Goal: Task Accomplishment & Management: Manage account settings

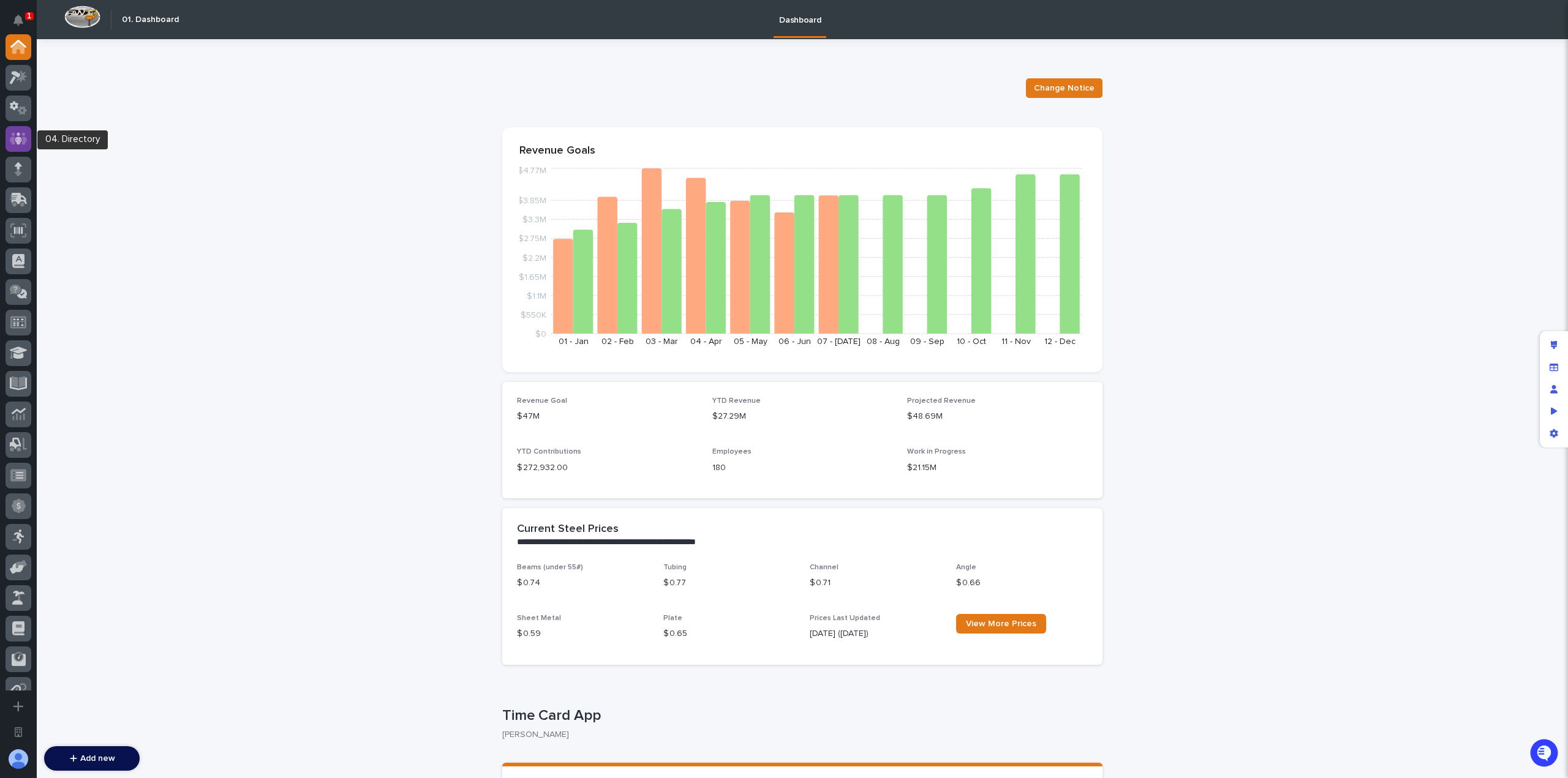
click at [22, 147] on div at bounding box center [18, 138] width 25 height 25
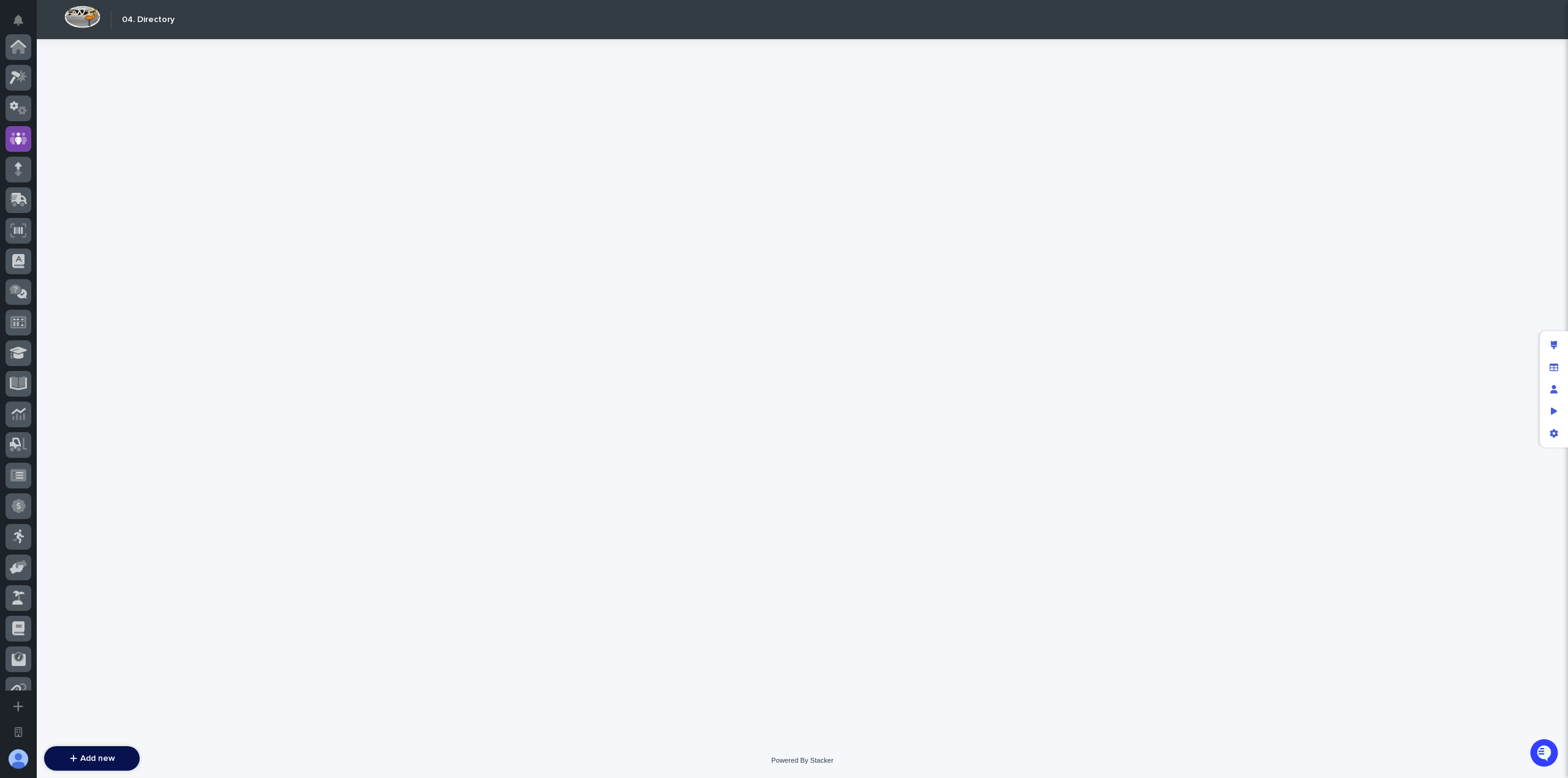
scroll to position [92, 0]
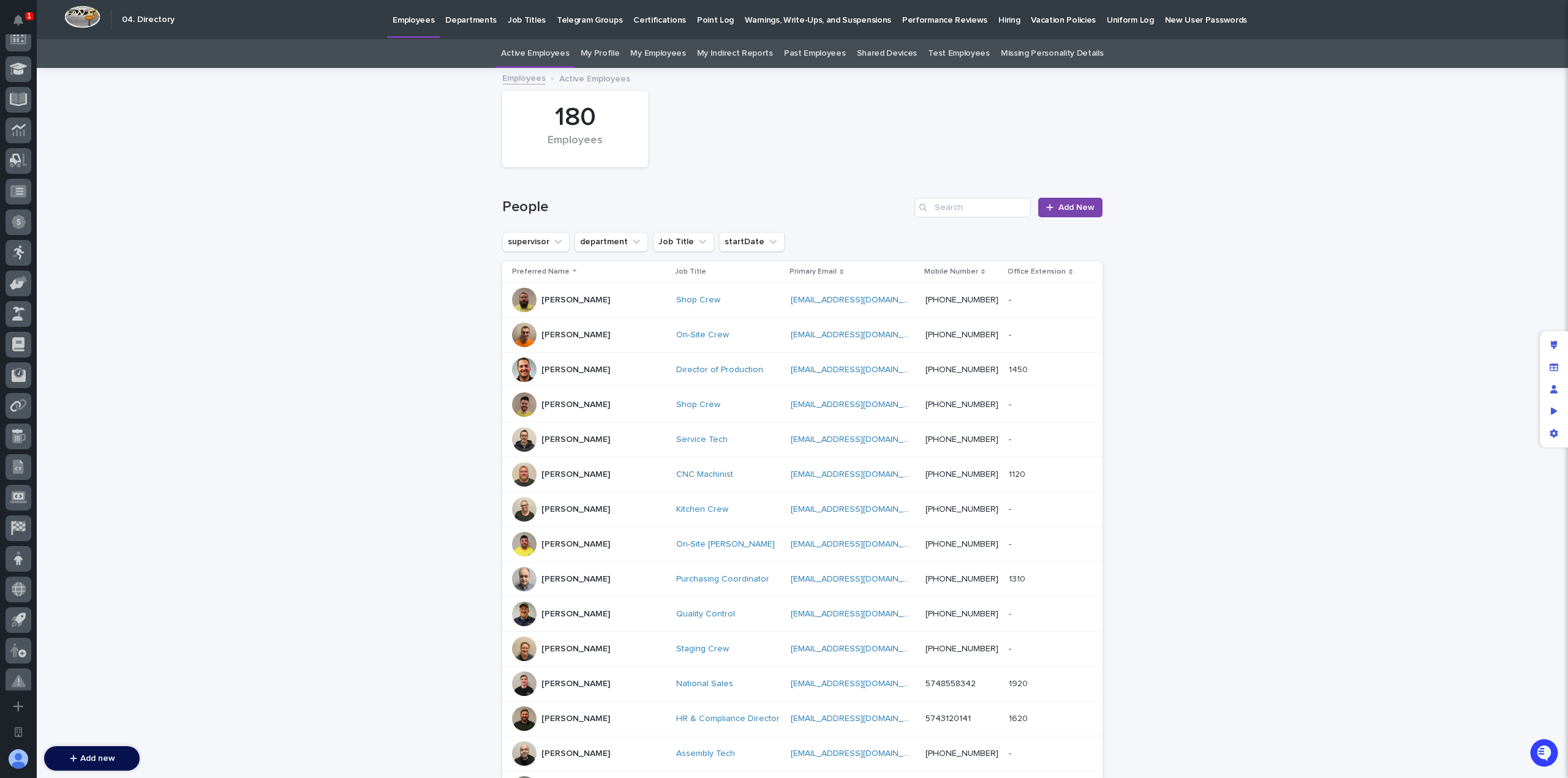
scroll to position [354, 0]
click at [22, 462] on icon at bounding box center [18, 458] width 16 height 14
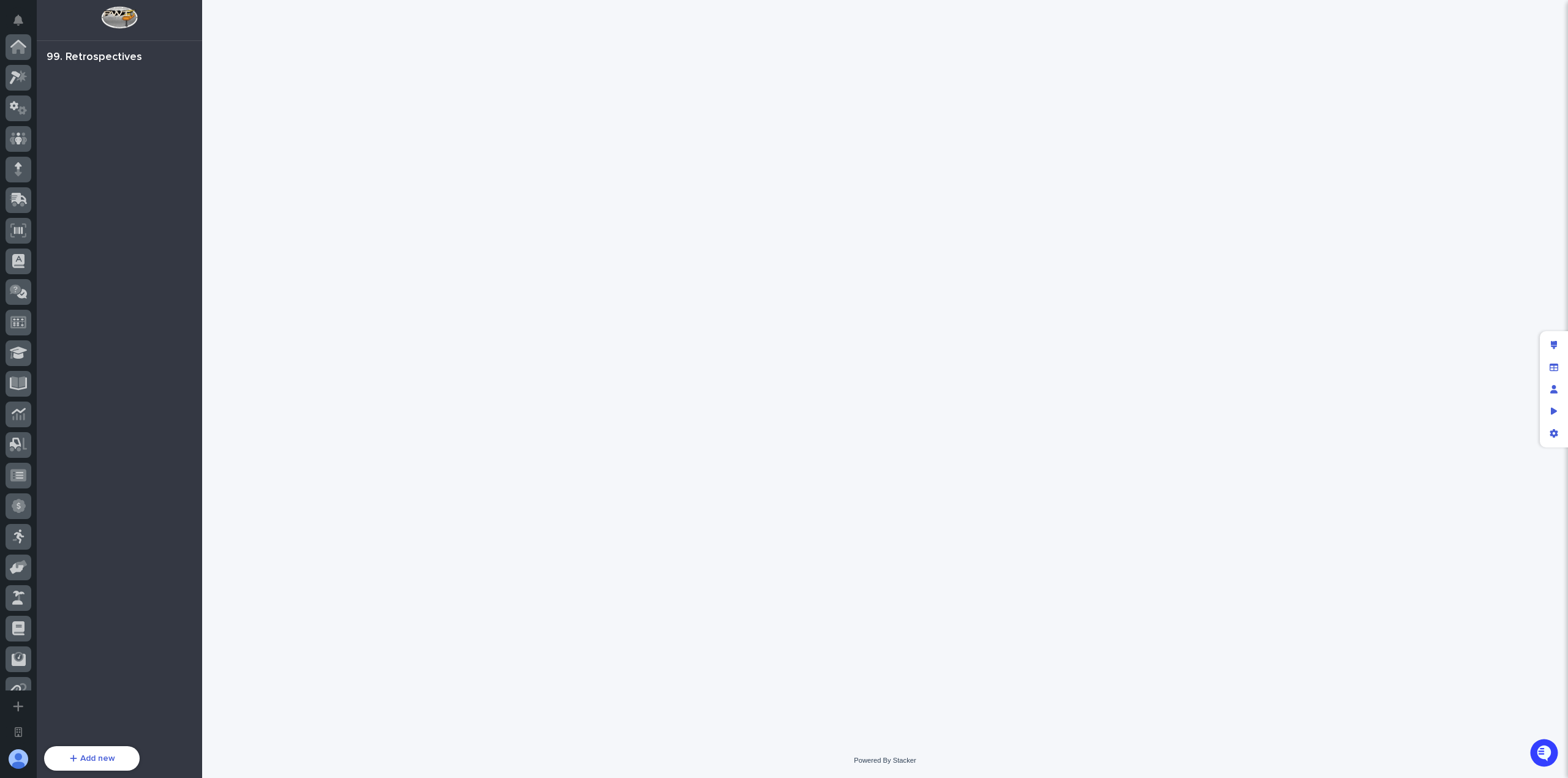
scroll to position [354, 0]
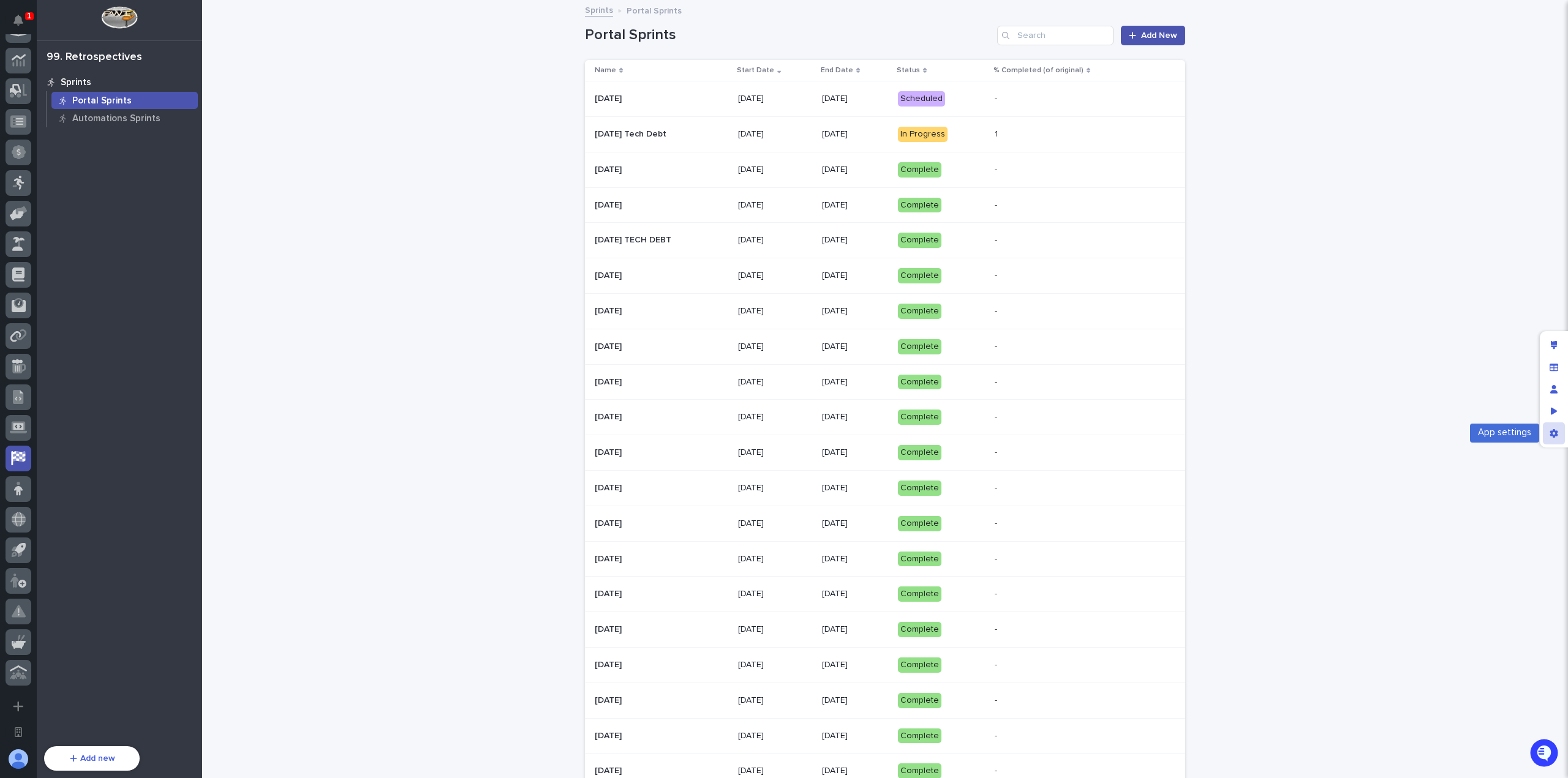
click at [1551, 433] on icon "App settings" at bounding box center [1553, 433] width 8 height 8
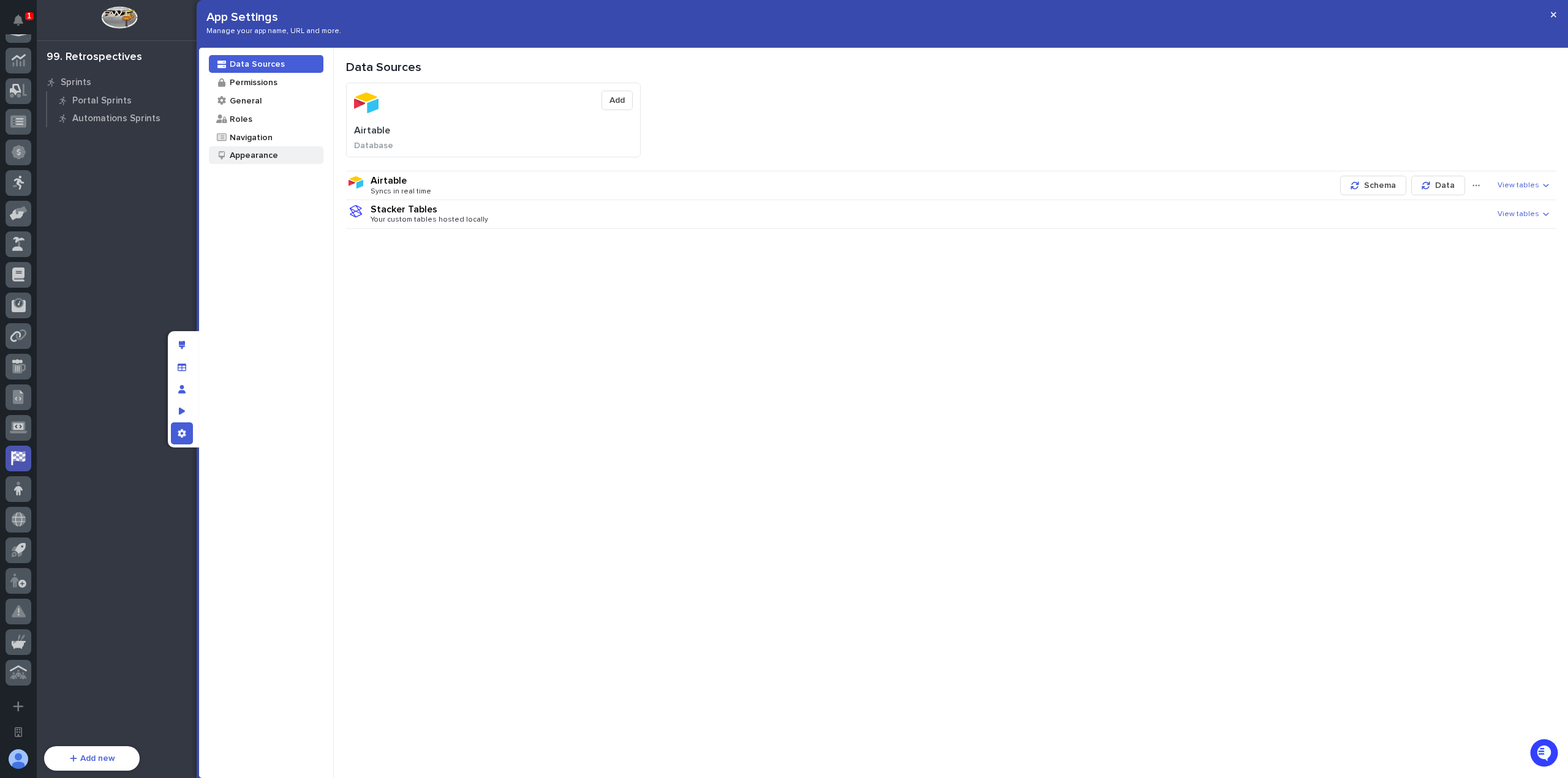
click at [272, 158] on div "Appearance" at bounding box center [253, 155] width 50 height 11
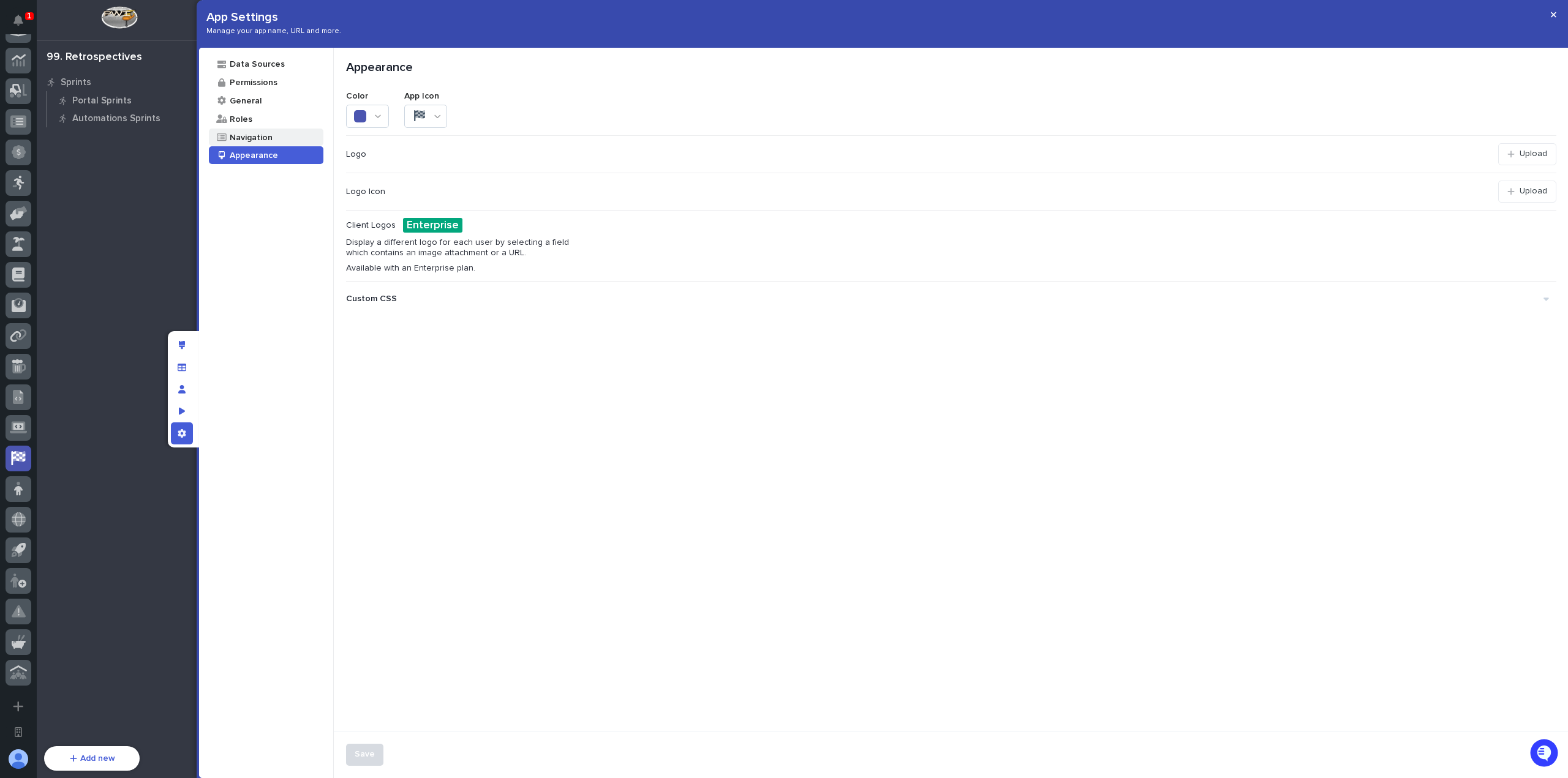
click at [276, 137] on div "Navigation" at bounding box center [266, 137] width 115 height 18
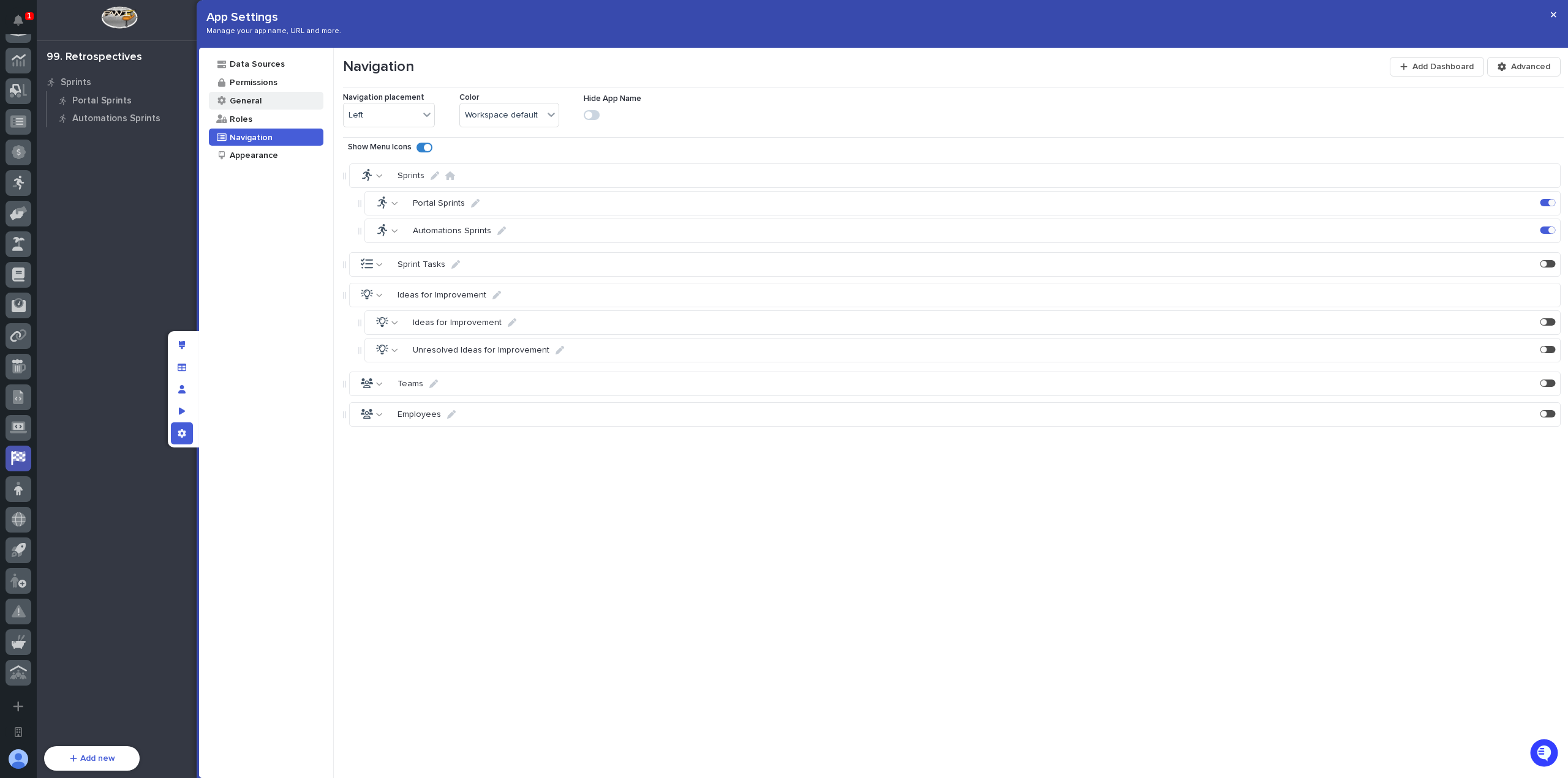
click at [272, 98] on div "General" at bounding box center [266, 100] width 115 height 18
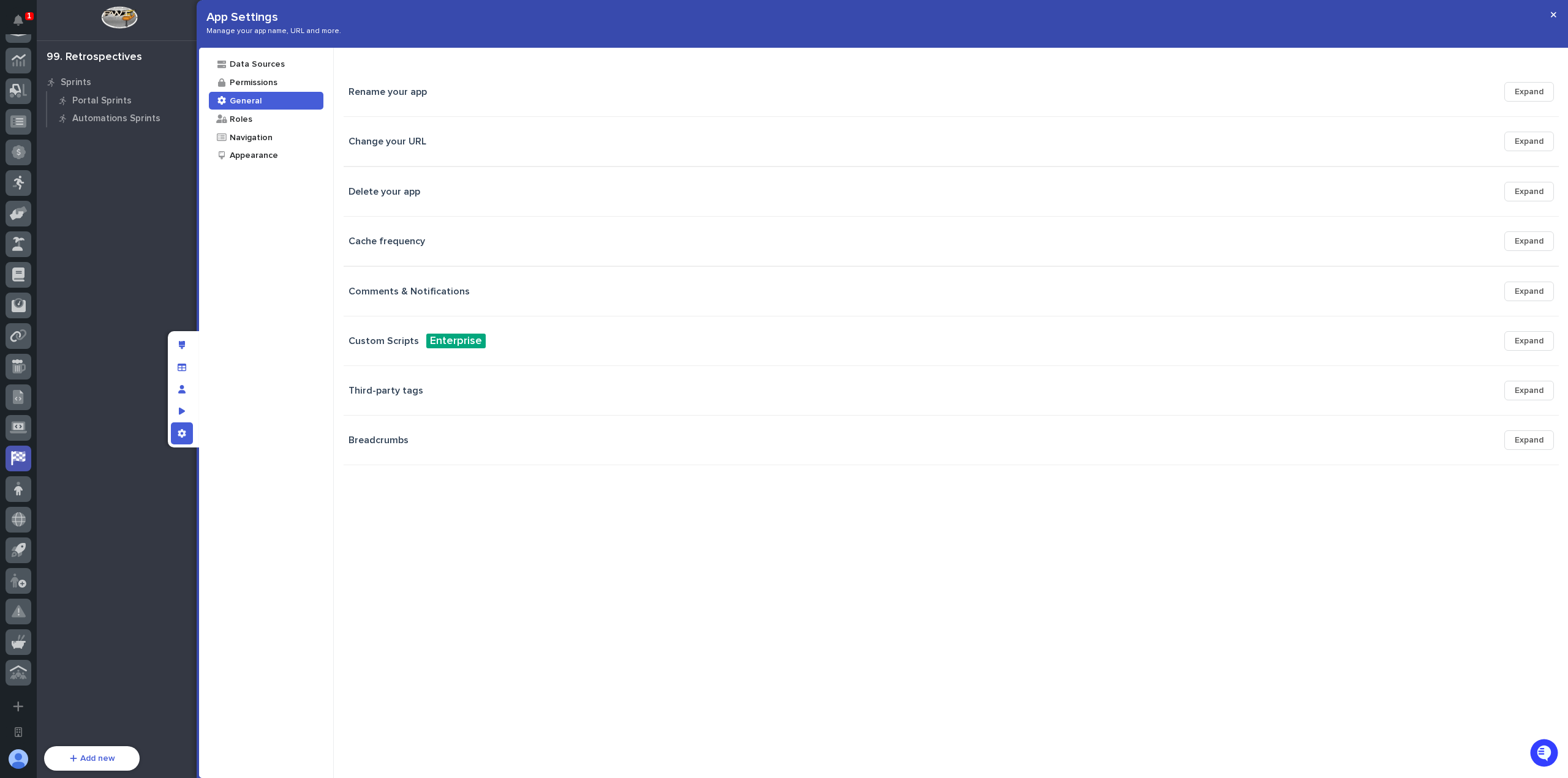
click at [439, 99] on div "Rename your app Expand" at bounding box center [951, 91] width 1206 height 20
click at [418, 147] on div "Change your URL Expand" at bounding box center [951, 141] width 1206 height 20
click at [1522, 136] on button "Expand" at bounding box center [1529, 141] width 50 height 20
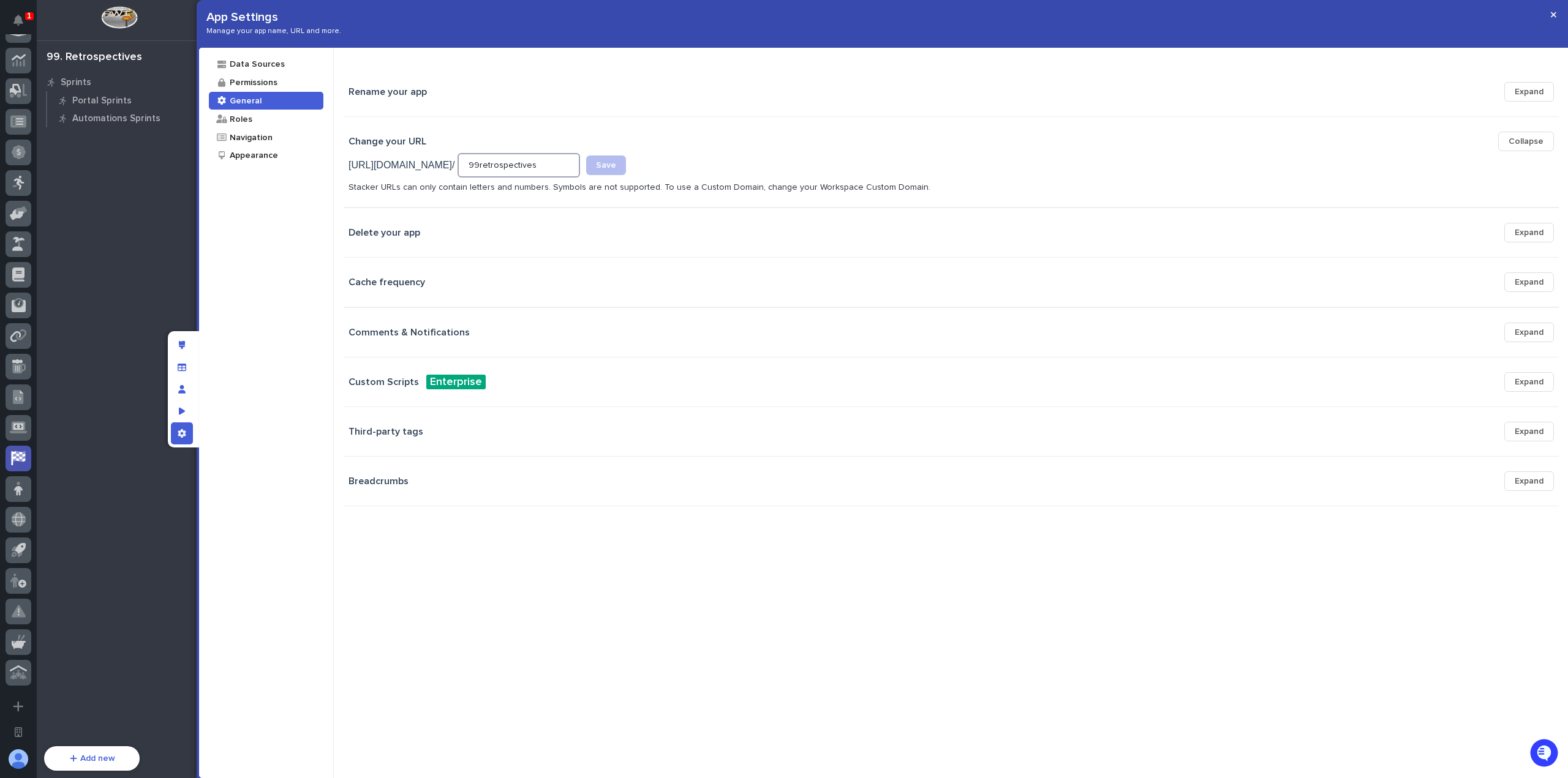
drag, startPoint x: 492, startPoint y: 169, endPoint x: 470, endPoint y: 170, distance: 22.0
click at [470, 170] on div "[URL][DOMAIN_NAME] / 99retrospectives Save" at bounding box center [951, 164] width 1206 height 27
type input "retrospectives"
click at [611, 168] on span "Save" at bounding box center [607, 165] width 21 height 8
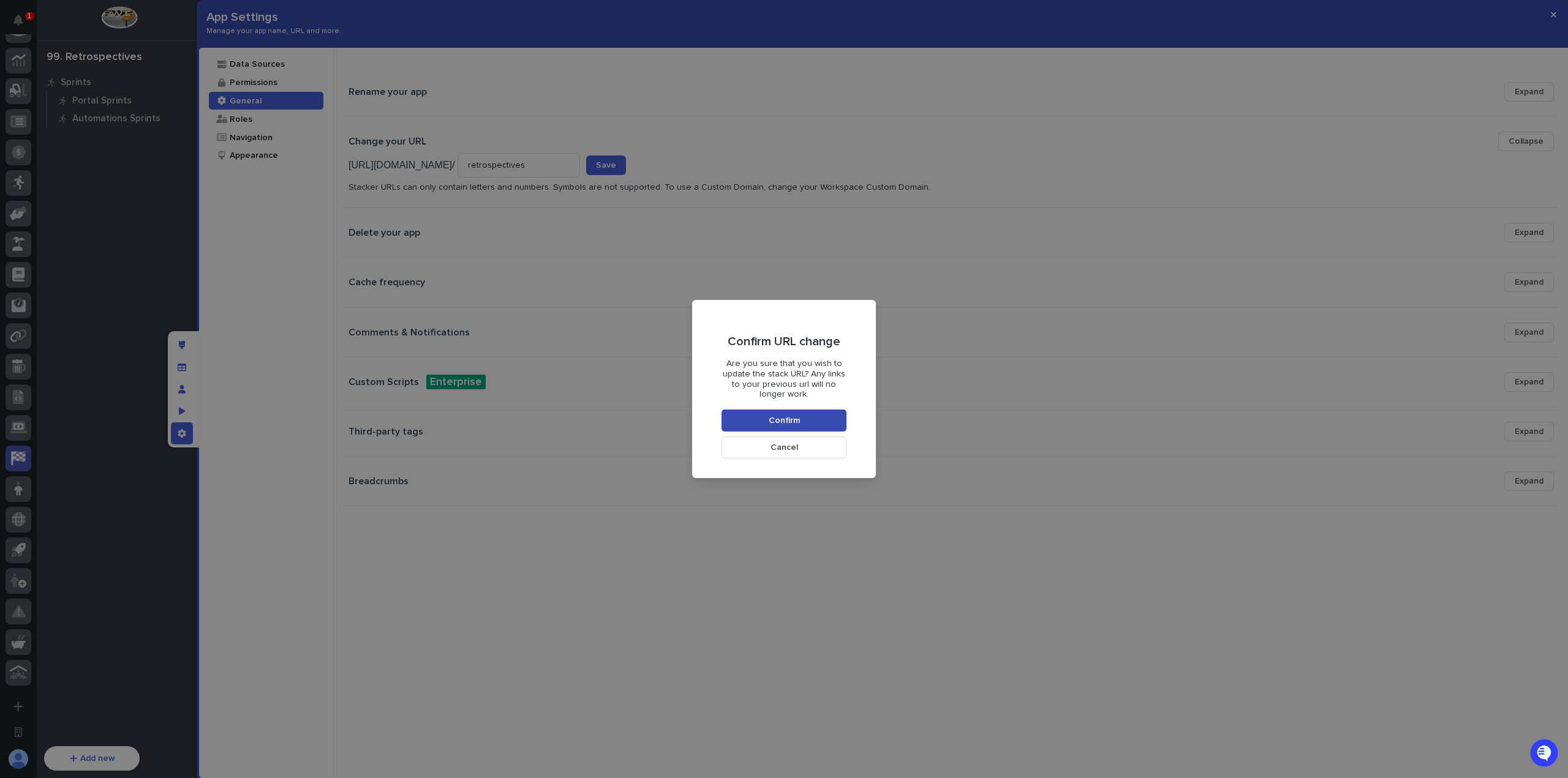
click at [795, 423] on span "Confirm" at bounding box center [784, 420] width 31 height 8
